Goal: Transaction & Acquisition: Purchase product/service

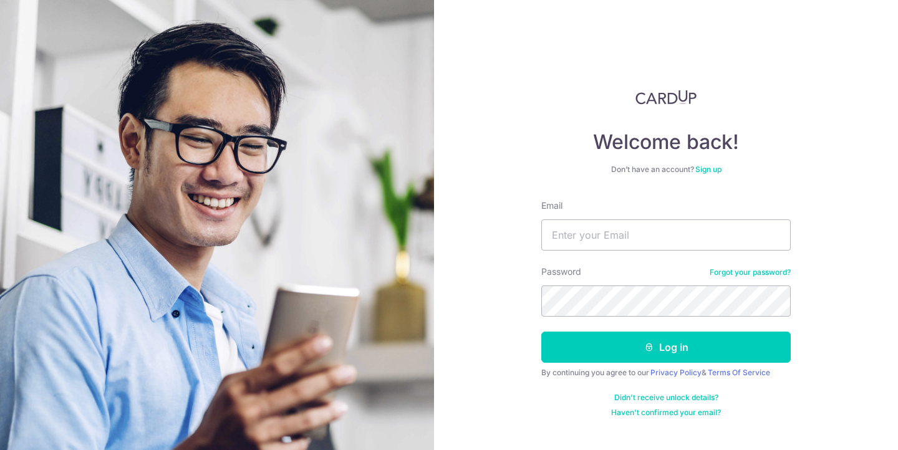
type input "[EMAIL_ADDRESS][DOMAIN_NAME]"
click at [511, 295] on div "Welcome back! Don’t have an account? Sign up Email encheesmiranda@gmail.com Pas…" at bounding box center [666, 225] width 464 height 450
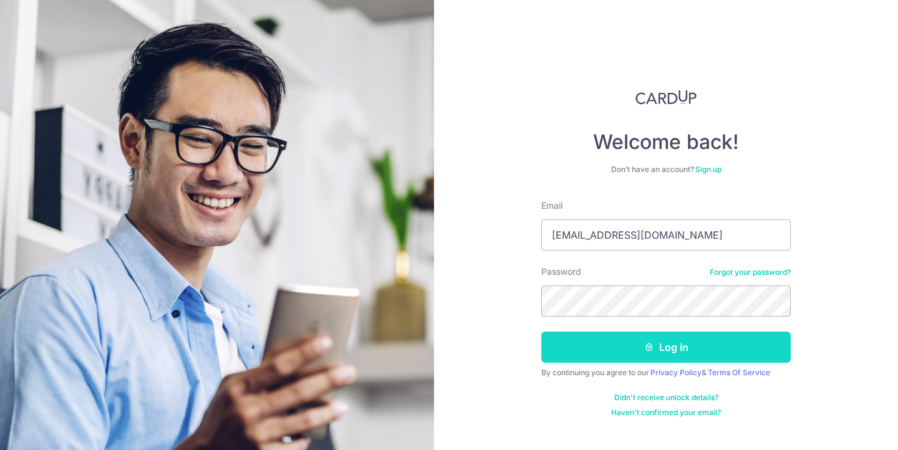
click at [596, 354] on button "Log in" at bounding box center [667, 347] width 250 height 31
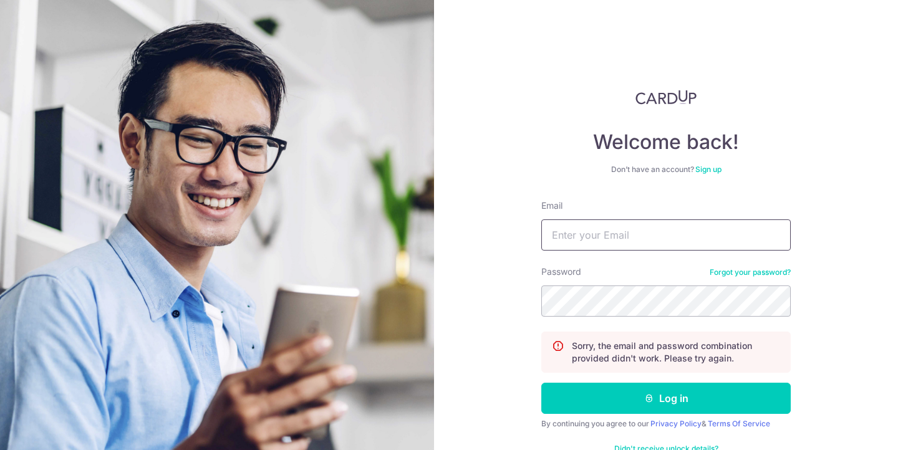
click at [635, 227] on input "Email" at bounding box center [667, 235] width 250 height 31
type input "[EMAIL_ADDRESS][DOMAIN_NAME]"
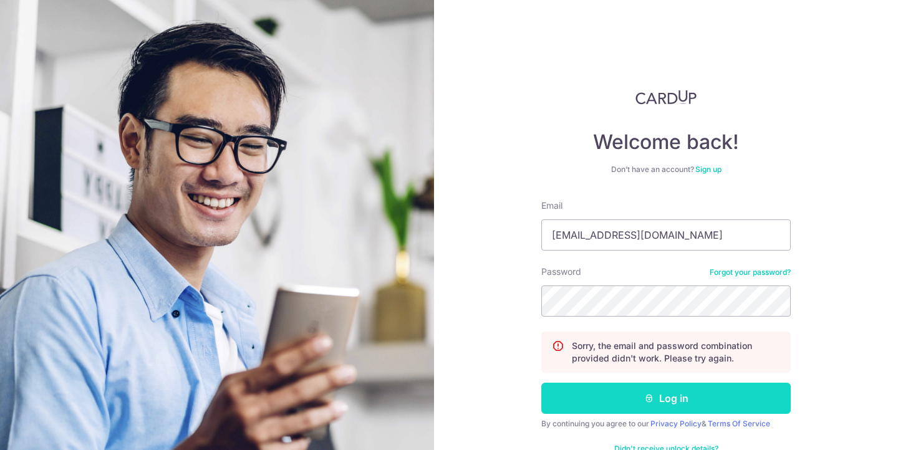
click at [612, 397] on button "Log in" at bounding box center [667, 398] width 250 height 31
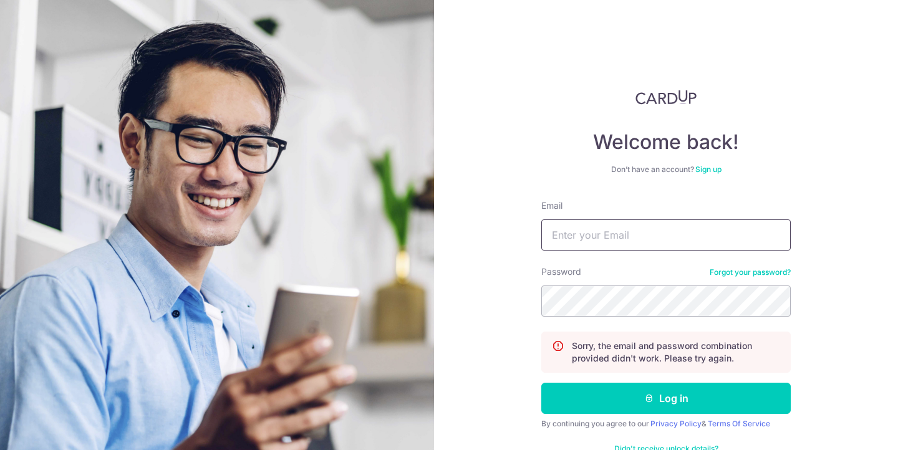
click at [616, 232] on input "Email" at bounding box center [667, 235] width 250 height 31
type input "[EMAIL_ADDRESS][DOMAIN_NAME]"
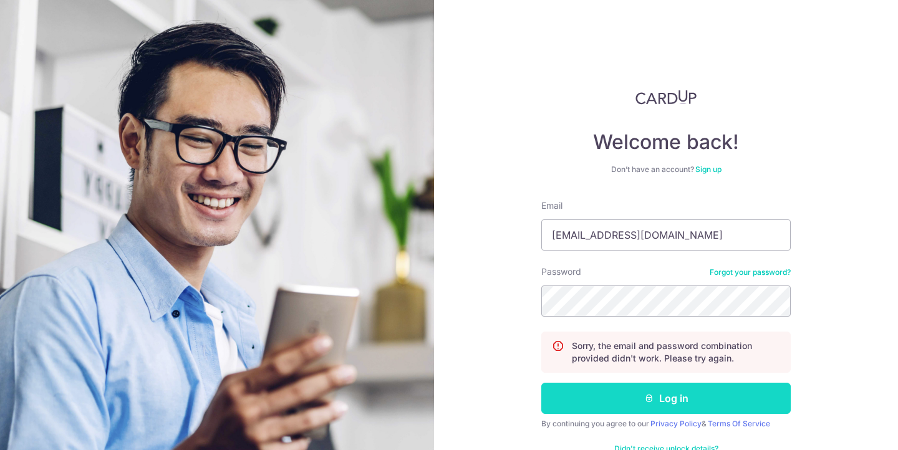
click at [620, 408] on button "Log in" at bounding box center [667, 398] width 250 height 31
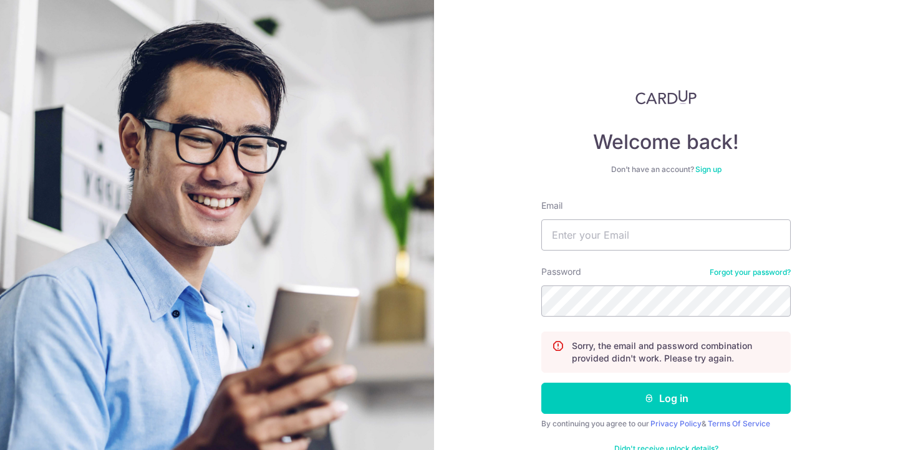
scroll to position [34, 0]
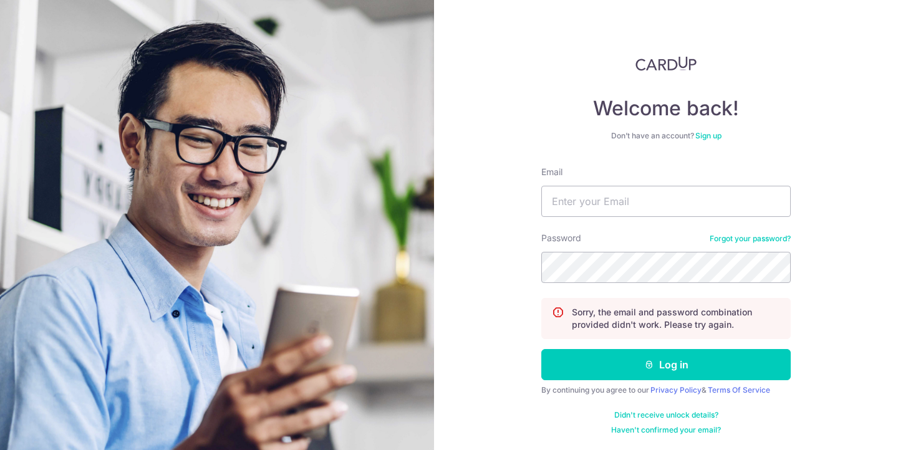
click at [731, 240] on link "Forgot your password?" at bounding box center [750, 239] width 81 height 10
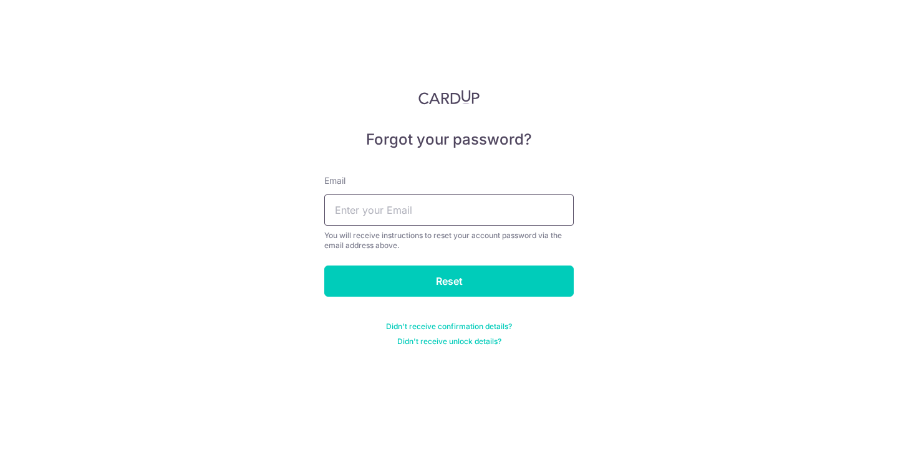
click at [428, 203] on input "text" at bounding box center [449, 210] width 250 height 31
type input "[EMAIL_ADDRESS][DOMAIN_NAME]"
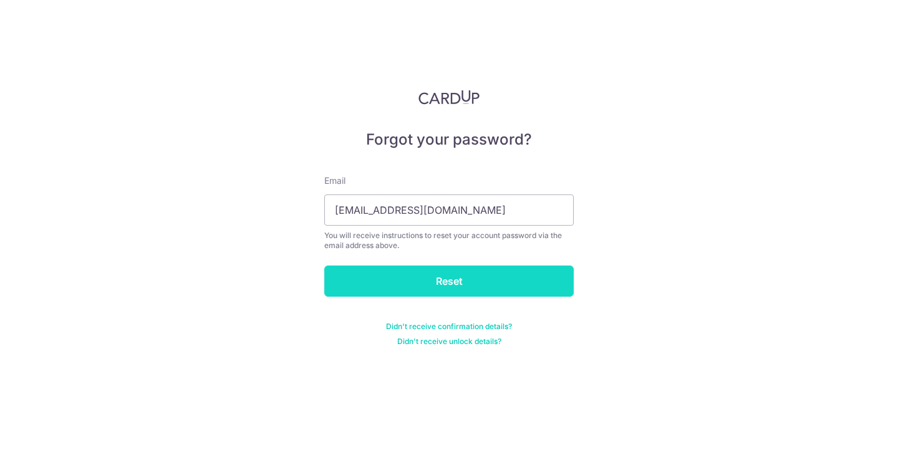
click at [404, 278] on input "Reset" at bounding box center [449, 281] width 250 height 31
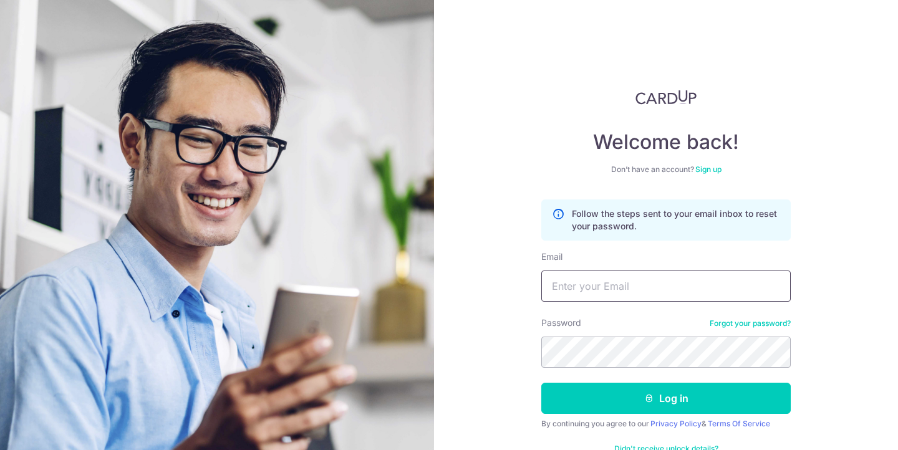
click at [638, 284] on input "Email" at bounding box center [667, 286] width 250 height 31
type input "[EMAIL_ADDRESS][DOMAIN_NAME]"
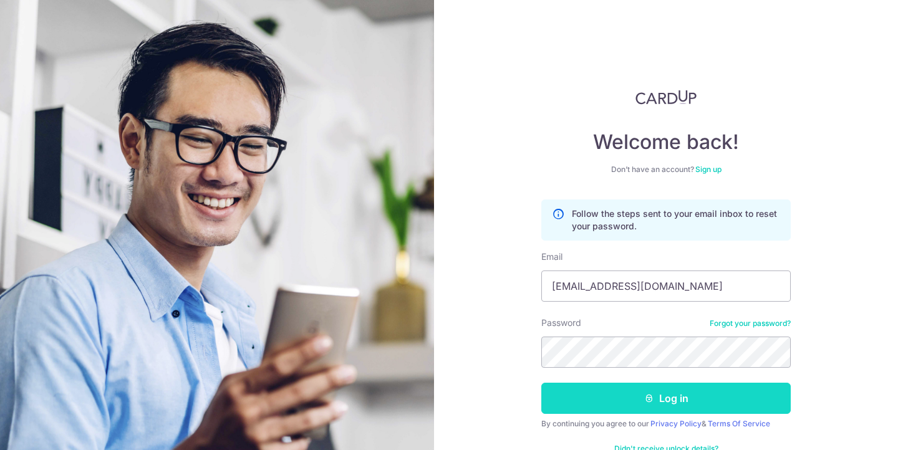
click at [603, 394] on button "Log in" at bounding box center [667, 398] width 250 height 31
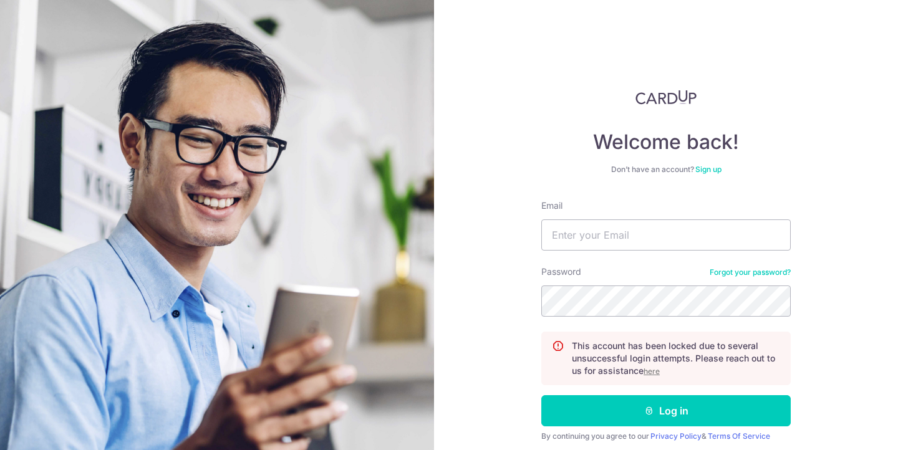
click at [650, 371] on u "here" at bounding box center [652, 371] width 16 height 9
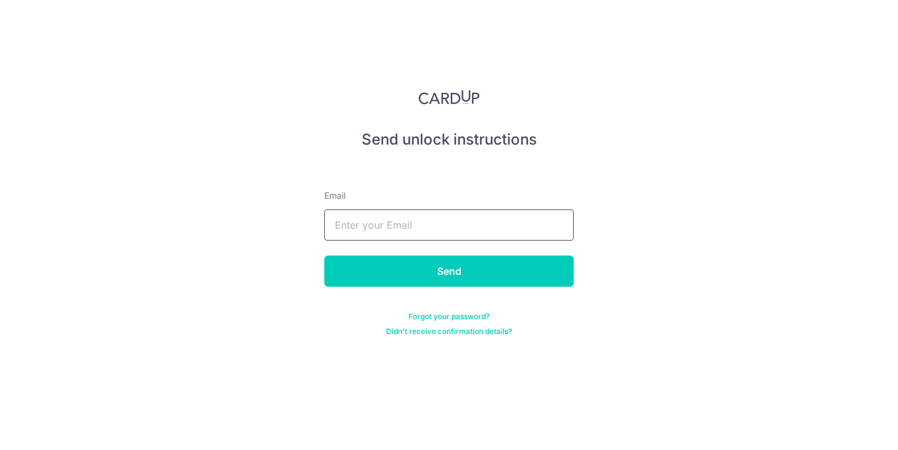
click at [492, 227] on input "text" at bounding box center [449, 225] width 250 height 31
type input "[EMAIL_ADDRESS][DOMAIN_NAME]"
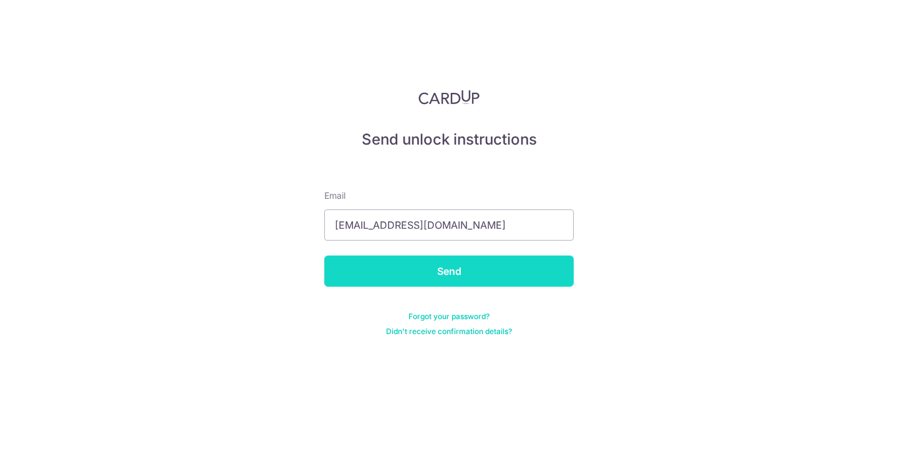
click at [462, 270] on input "Send" at bounding box center [449, 271] width 250 height 31
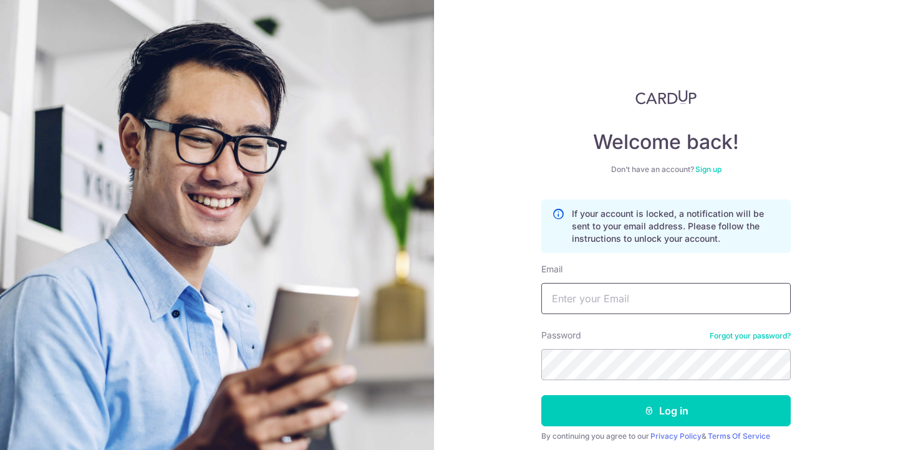
click at [591, 297] on input "Email" at bounding box center [667, 298] width 250 height 31
type input "[EMAIL_ADDRESS][DOMAIN_NAME]"
click at [460, 366] on div "Welcome back! Don’t have an account? Sign up If your account is locked, a notif…" at bounding box center [666, 225] width 464 height 450
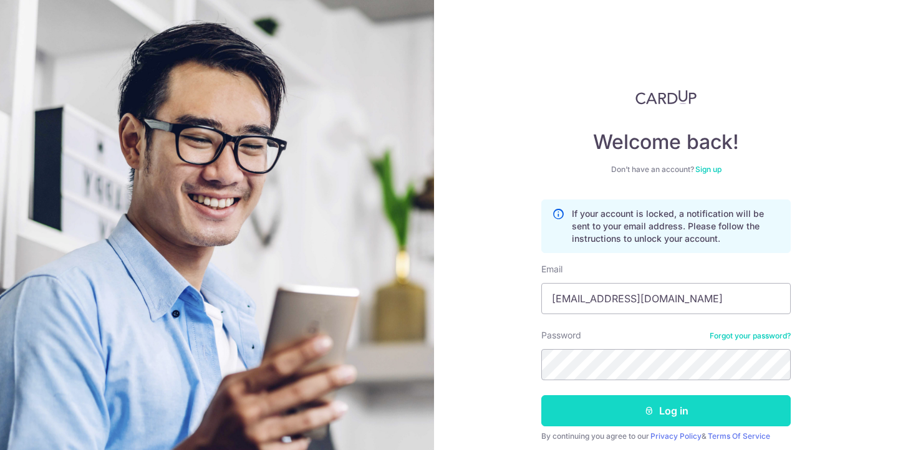
click at [588, 416] on button "Log in" at bounding box center [667, 411] width 250 height 31
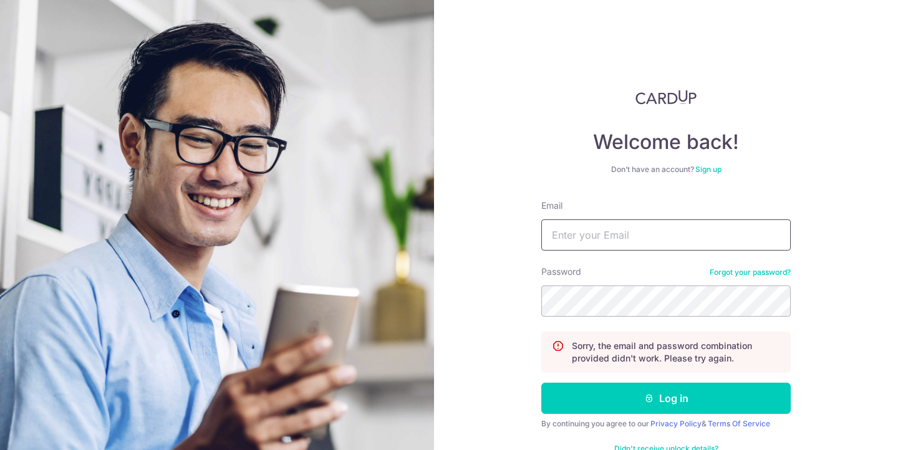
click at [614, 235] on input "Email" at bounding box center [667, 235] width 250 height 31
type input "[EMAIL_ADDRESS][DOMAIN_NAME]"
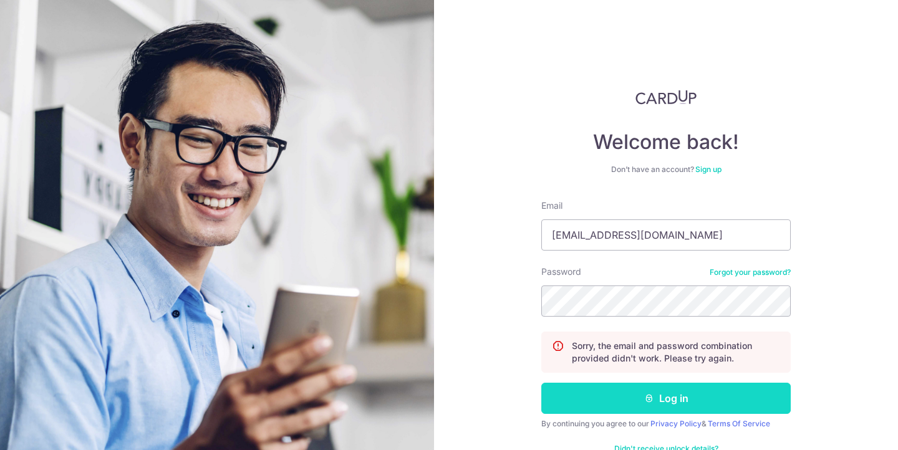
click at [609, 398] on button "Log in" at bounding box center [667, 398] width 250 height 31
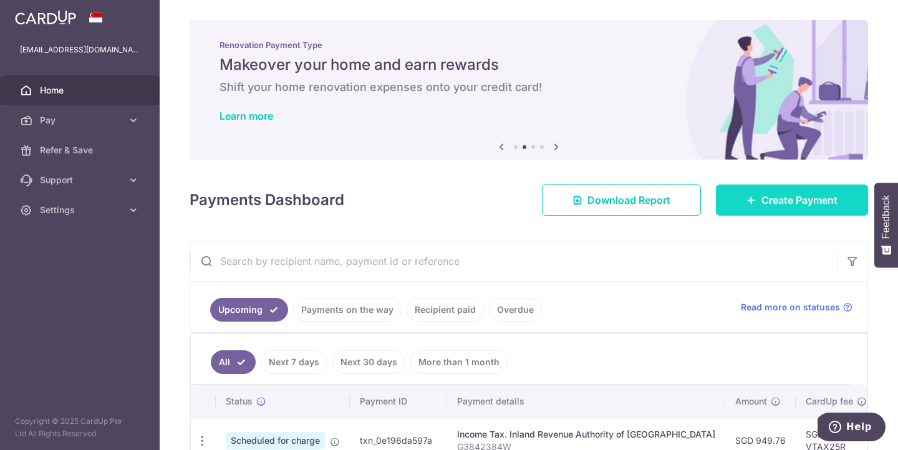
click at [747, 198] on icon at bounding box center [752, 200] width 10 height 10
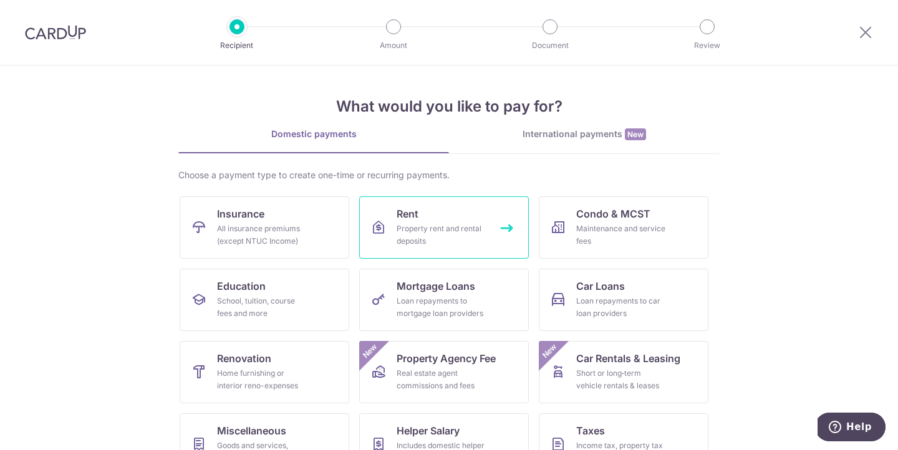
click at [453, 237] on div "Property rent and rental deposits" at bounding box center [442, 235] width 90 height 25
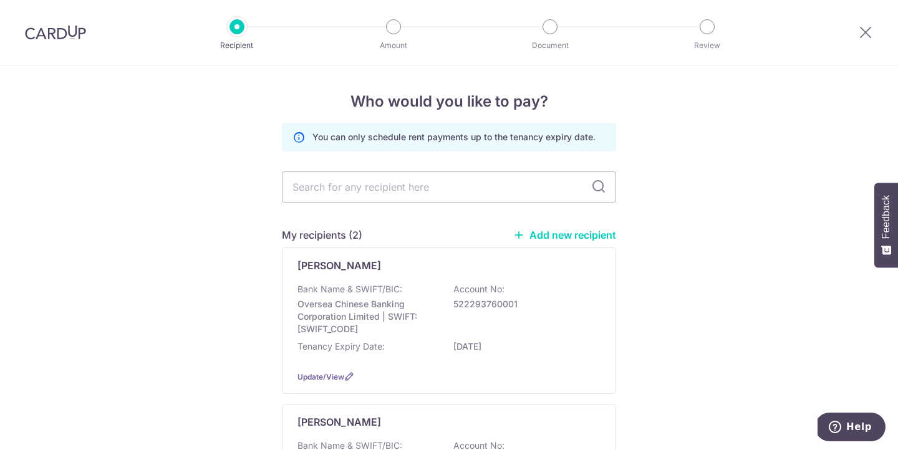
click at [440, 292] on div "Bank Name & SWIFT/BIC: Oversea Chinese Banking Corporation Limited | SWIFT: [SW…" at bounding box center [449, 309] width 303 height 52
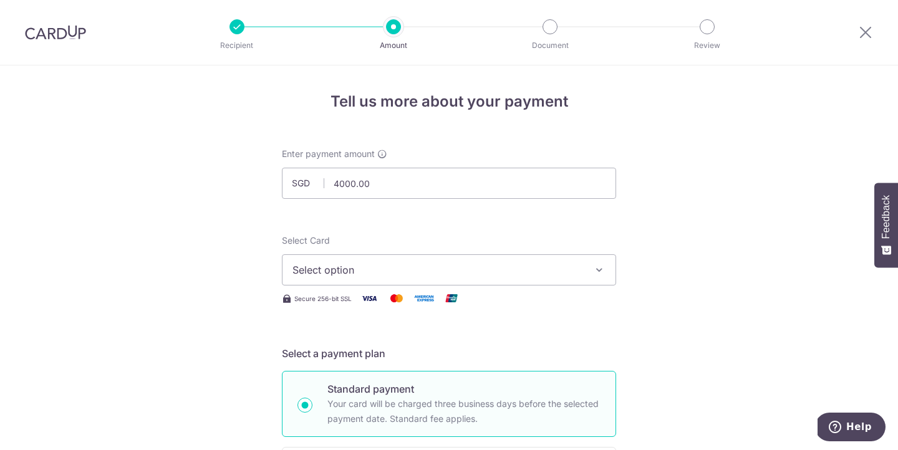
type input "4,000.00"
click at [381, 271] on span "Select option" at bounding box center [438, 270] width 291 height 15
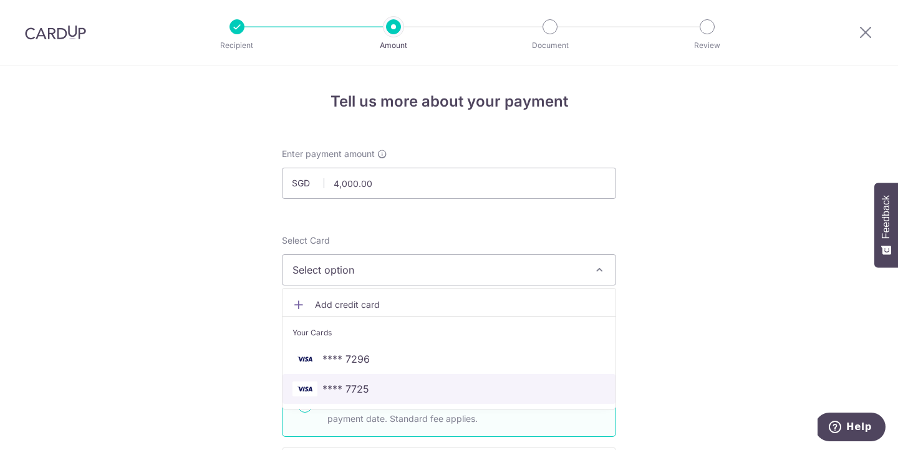
click at [391, 392] on span "**** 7725" at bounding box center [449, 389] width 313 height 15
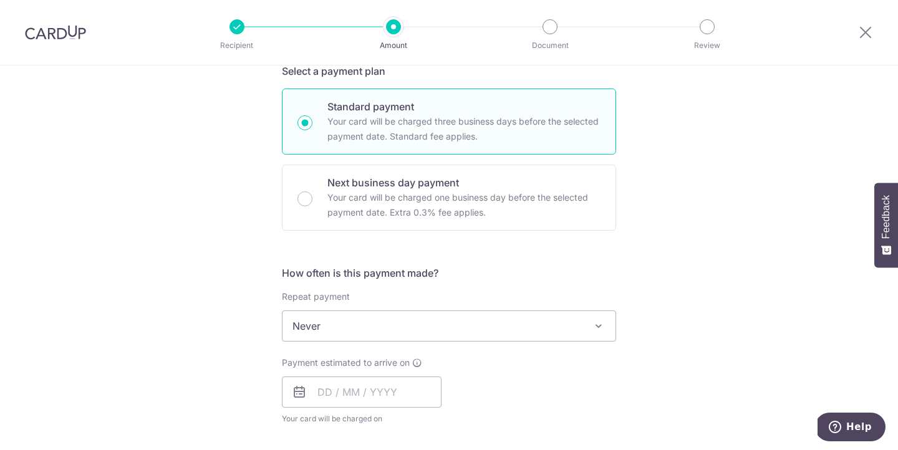
scroll to position [334, 0]
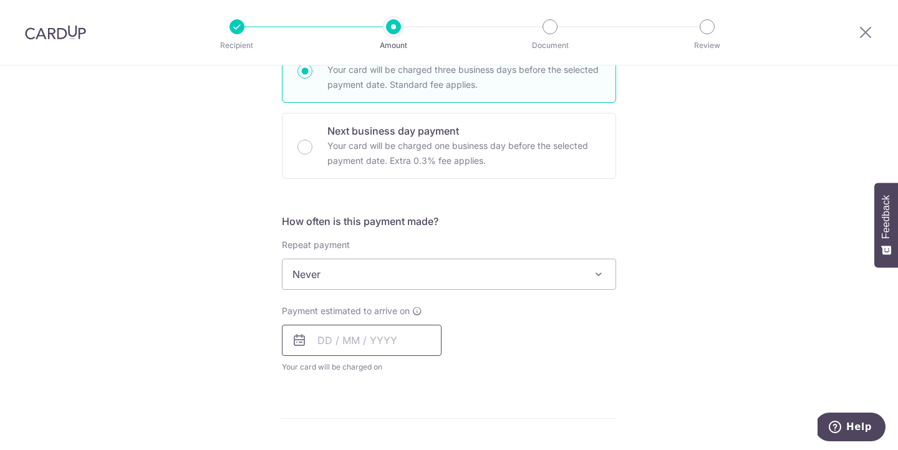
click at [314, 343] on input "text" at bounding box center [362, 340] width 160 height 31
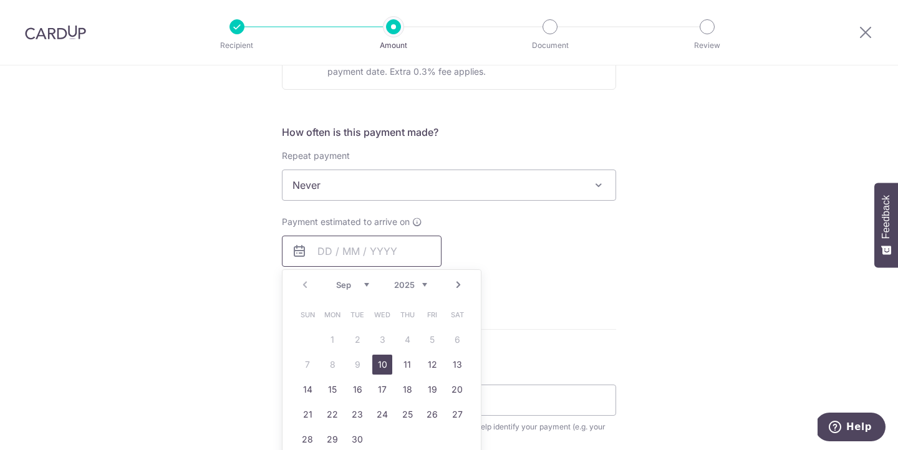
scroll to position [425, 0]
click at [590, 266] on div "Payment estimated to arrive on Prev Next Sep Oct Nov Dec 2025 2026 2027 2028 20…" at bounding box center [449, 249] width 349 height 69
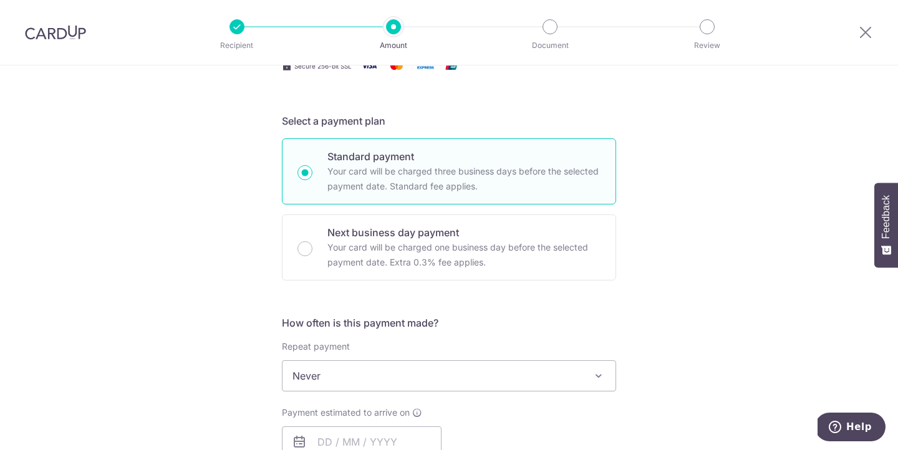
scroll to position [11, 0]
